Goal: Check status: Check status

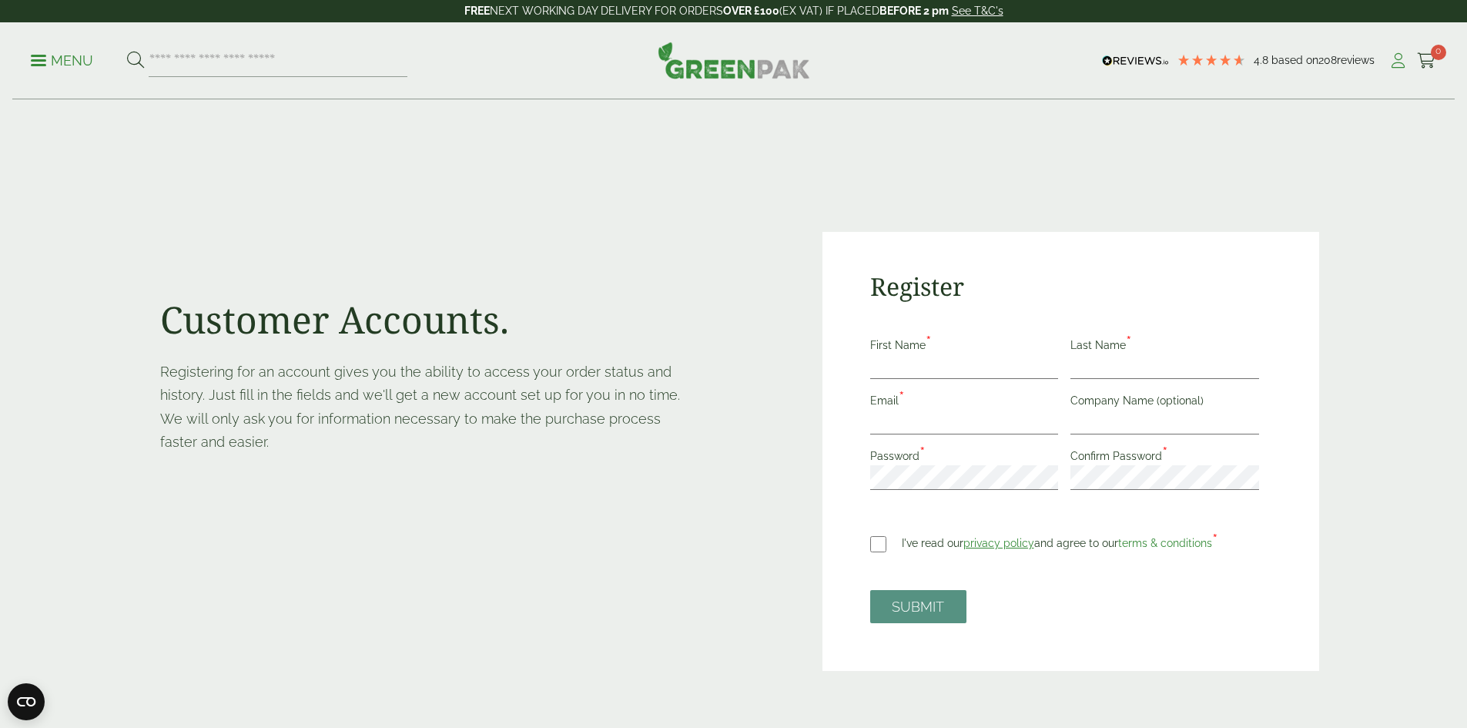
click at [1393, 59] on icon at bounding box center [1398, 60] width 19 height 15
click at [1394, 62] on icon at bounding box center [1398, 60] width 19 height 15
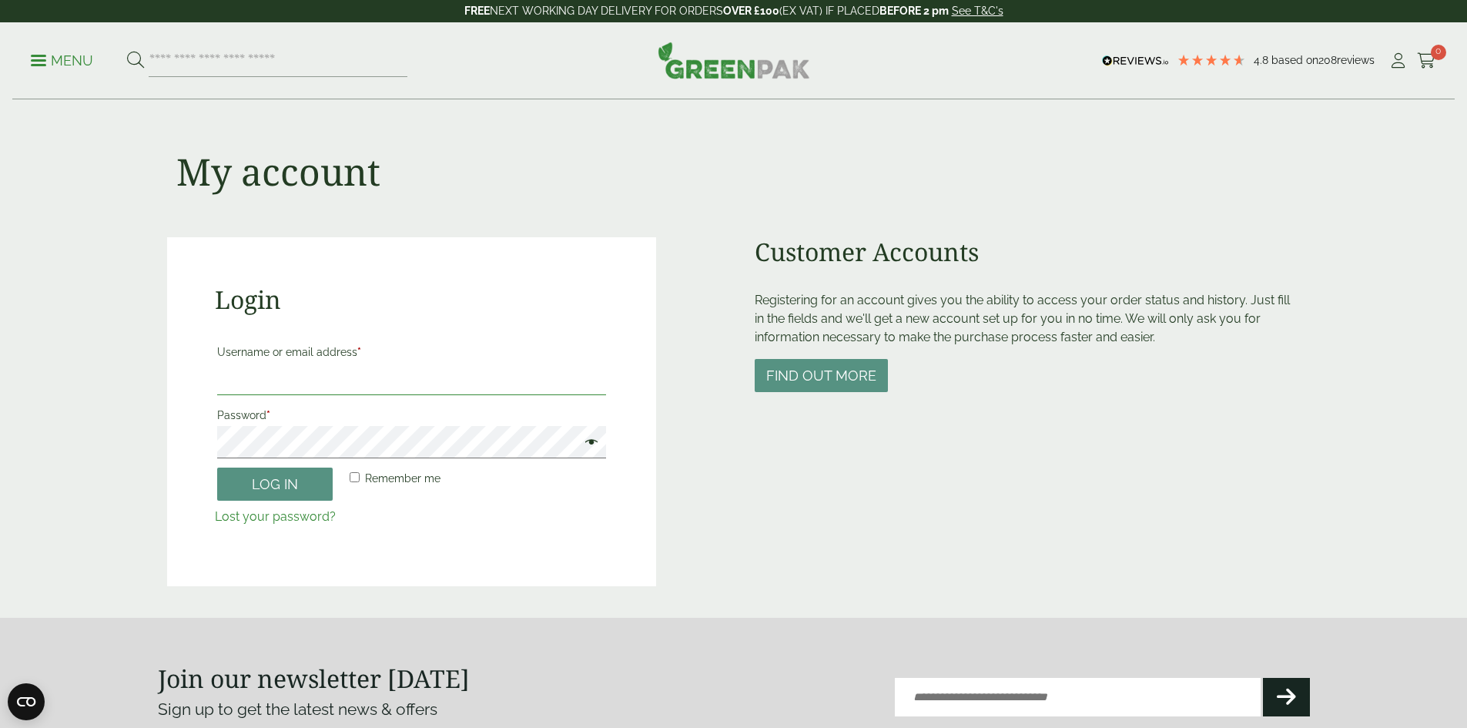
click at [374, 387] on input "Username or email address *" at bounding box center [411, 379] width 389 height 32
type input "**********"
click at [281, 477] on button "Log in" at bounding box center [275, 483] width 116 height 33
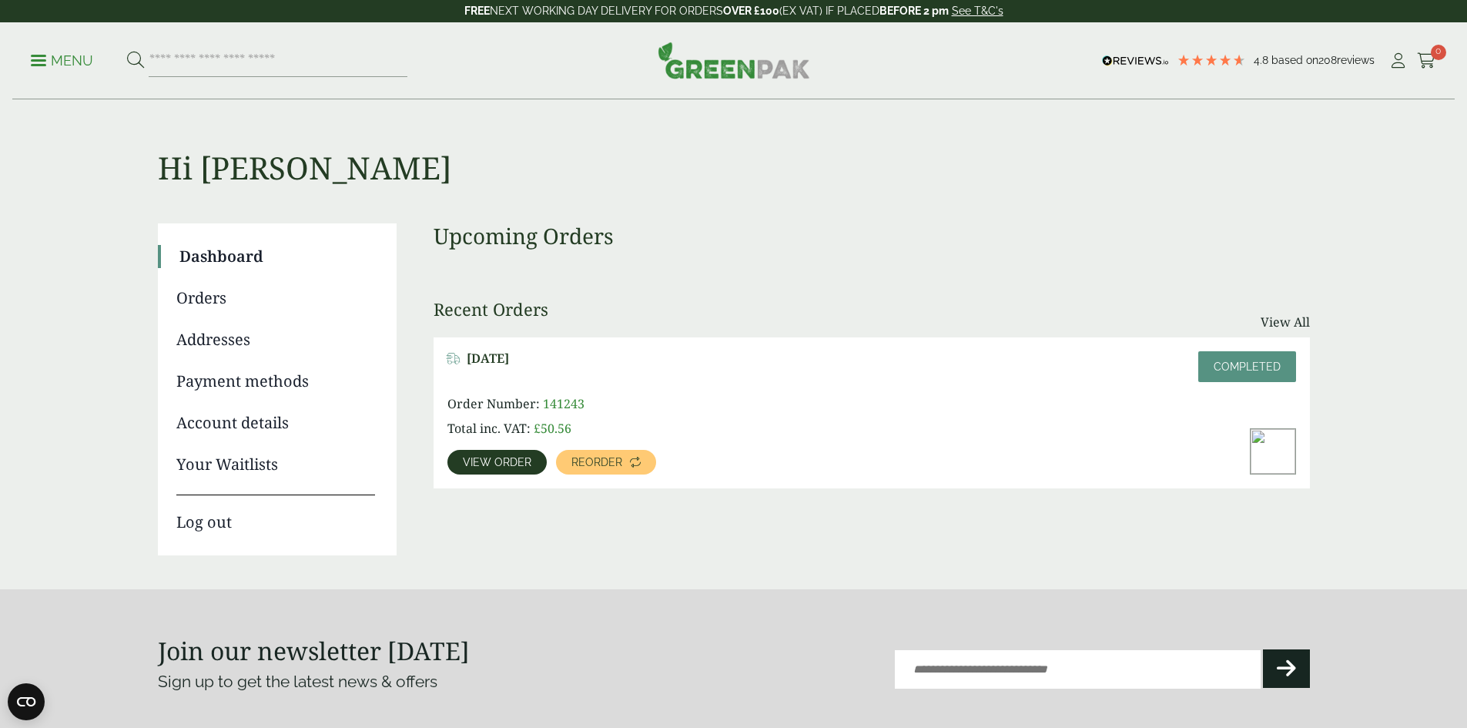
click at [211, 296] on link "Orders" at bounding box center [275, 297] width 199 height 23
